Goal: Information Seeking & Learning: Learn about a topic

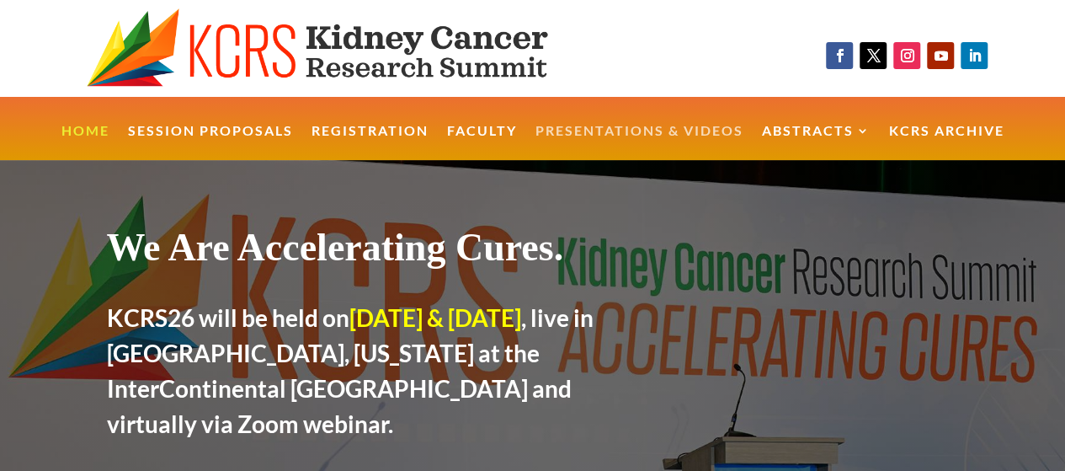
click at [579, 127] on link "Presentations & Videos" at bounding box center [640, 143] width 208 height 36
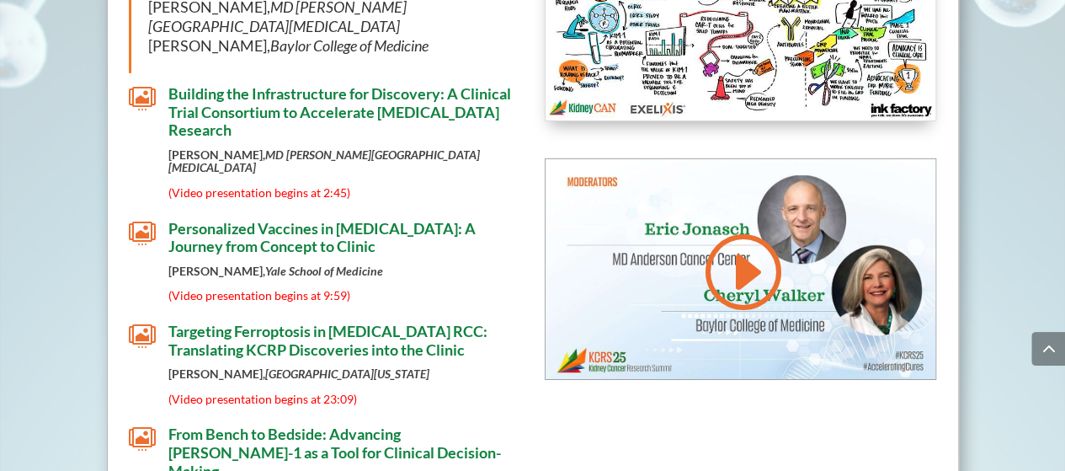
scroll to position [2636, 0]
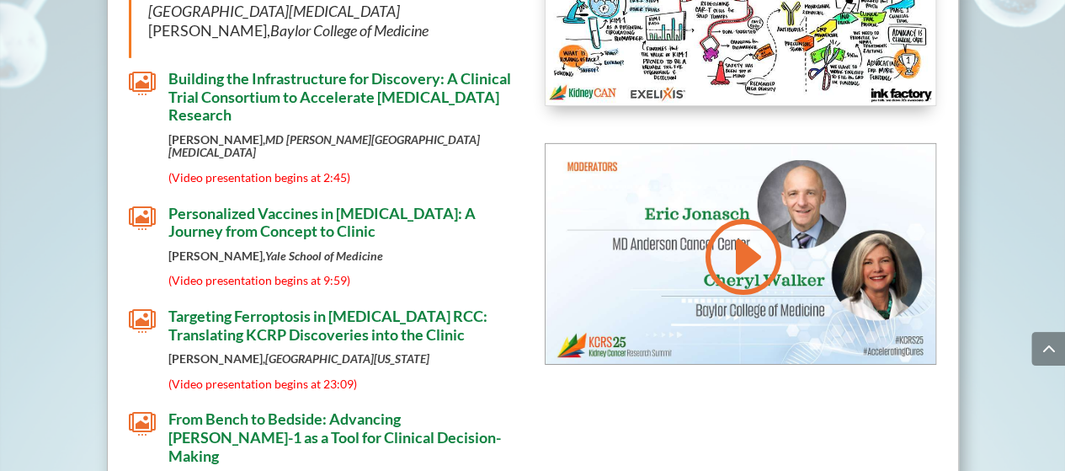
click at [305, 204] on span "Personalized Vaccines in [MEDICAL_DATA]: A Journey from Concept to Clinic" at bounding box center [321, 222] width 307 height 37
drag, startPoint x: 245, startPoint y: 181, endPoint x: 197, endPoint y: 186, distance: 48.3
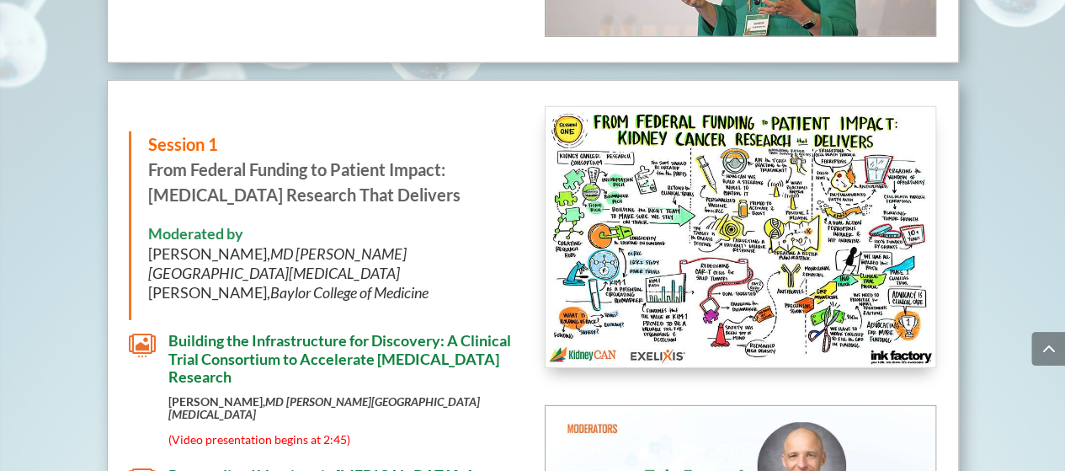
scroll to position [2373, 0]
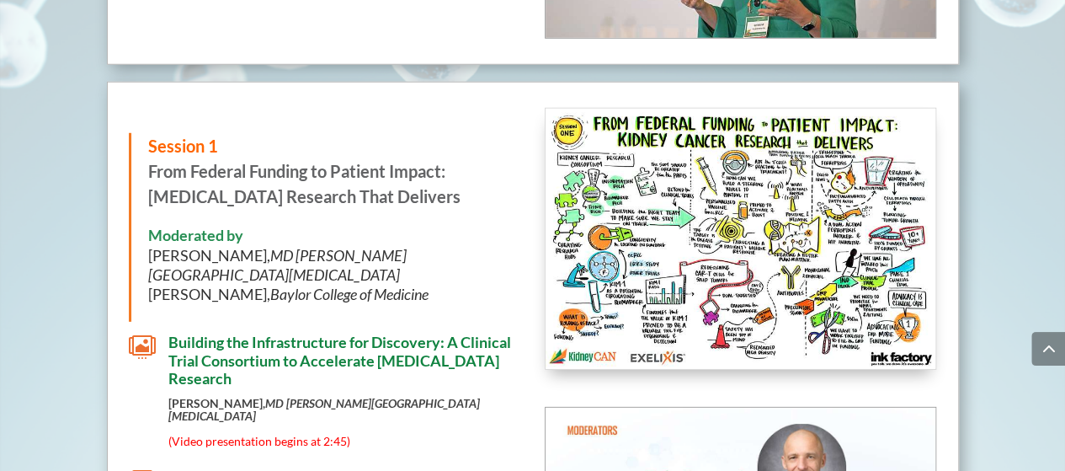
click at [480, 291] on h6 "Moderated by Eric Jonasch, MD Anderson Cancer Center Cheryl Walker, Baylor Coll…" at bounding box center [325, 270] width 355 height 88
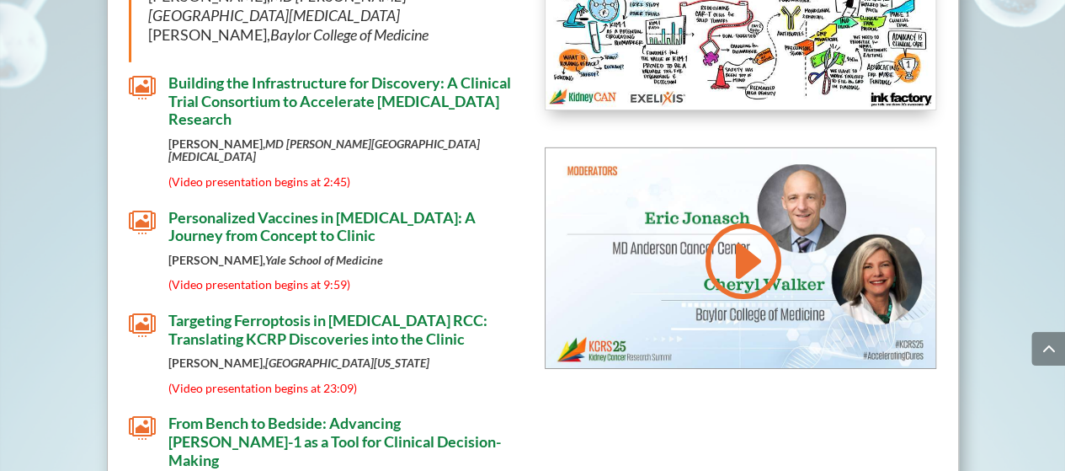
scroll to position [2644, 0]
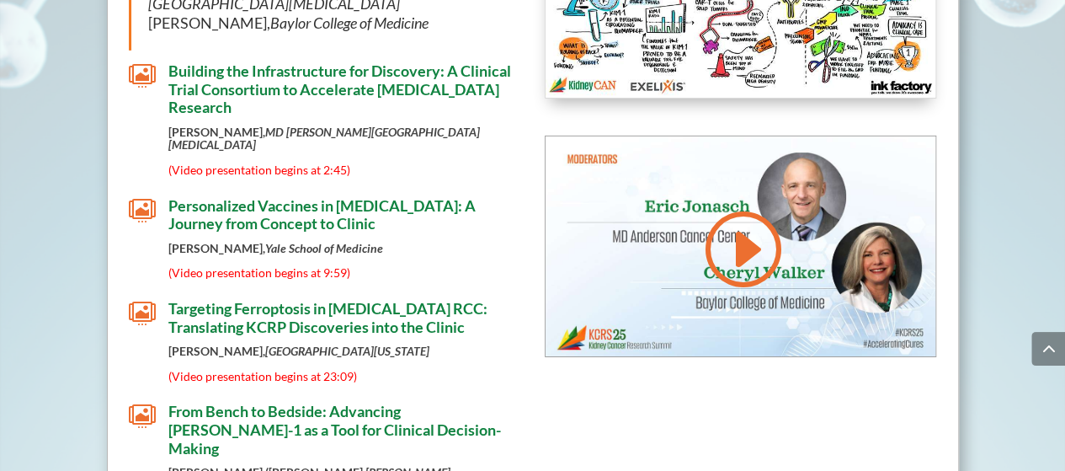
click at [256, 265] on span "(Video presentation begins at 9:59)" at bounding box center [259, 272] width 182 height 14
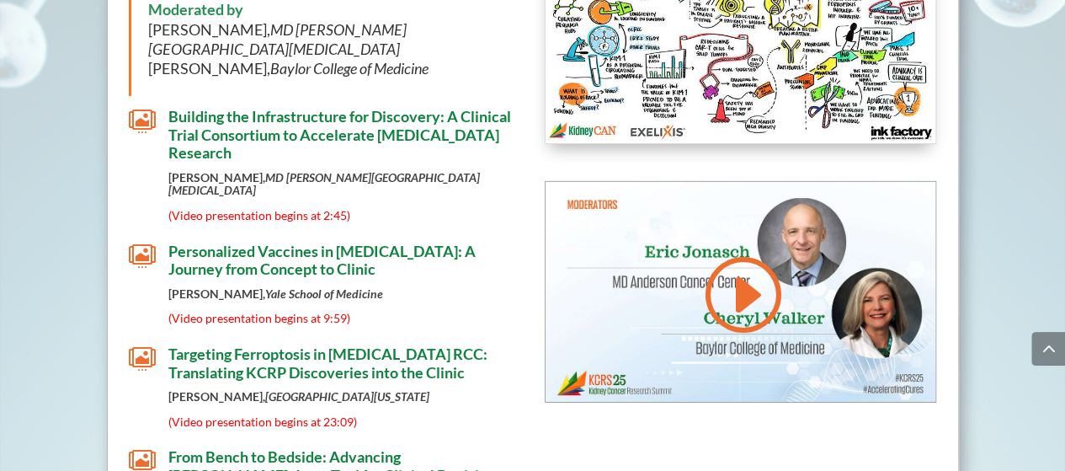
scroll to position [2644, 0]
